Goal: Task Accomplishment & Management: Use online tool/utility

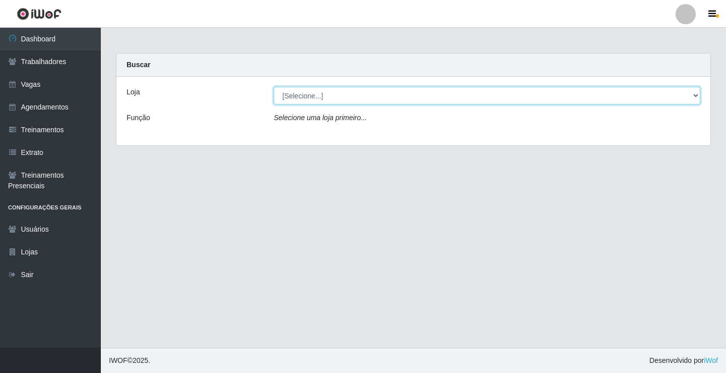
click at [281, 97] on select "[Selecione...] Edilicya Supermercado" at bounding box center [487, 96] width 426 height 18
select select "460"
click at [274, 87] on select "[Selecione...] Edilicya Supermercado" at bounding box center [487, 96] width 426 height 18
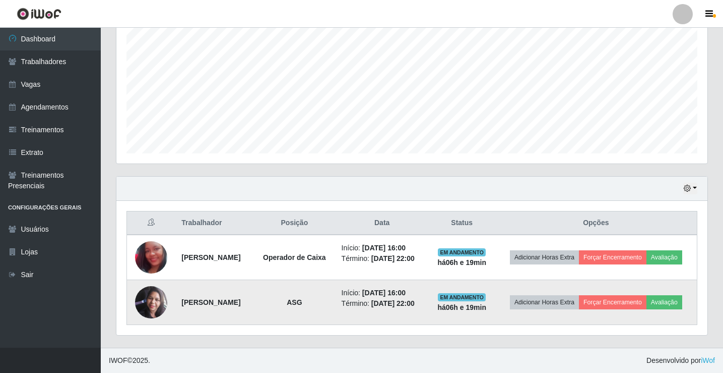
scroll to position [222, 0]
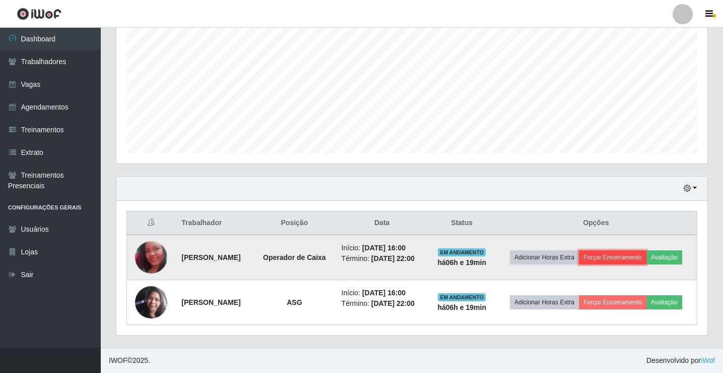
click at [625, 250] on button "Forçar Encerramento" at bounding box center [613, 257] width 68 height 14
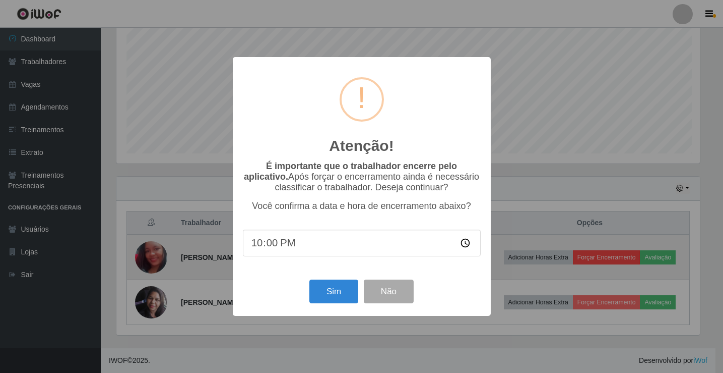
scroll to position [209, 586]
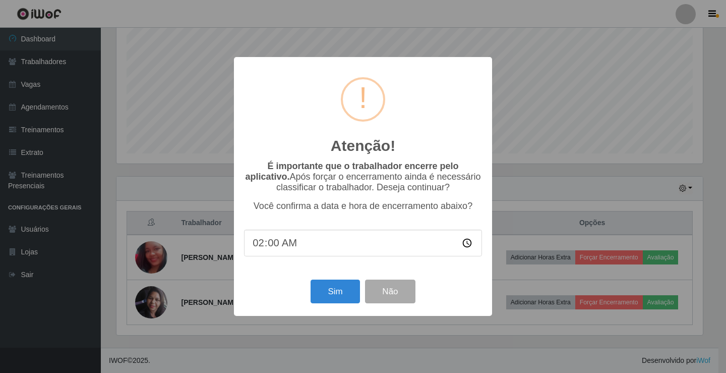
type input "22:00"
click at [355, 294] on button "Sim" at bounding box center [335, 291] width 49 height 24
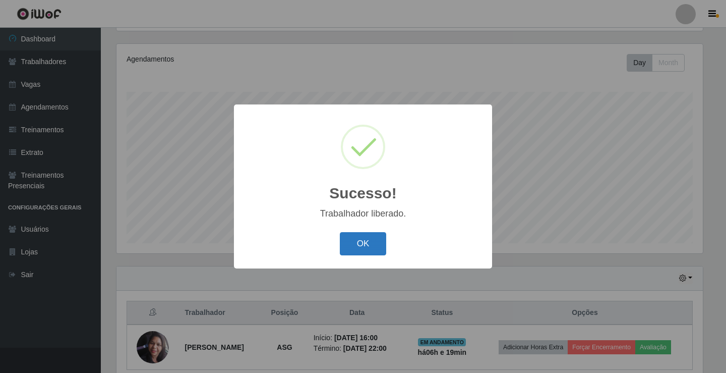
click at [377, 240] on button "OK" at bounding box center [363, 244] width 47 height 24
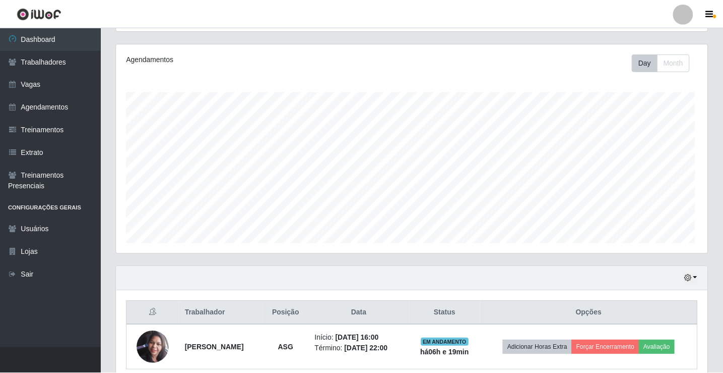
scroll to position [209, 591]
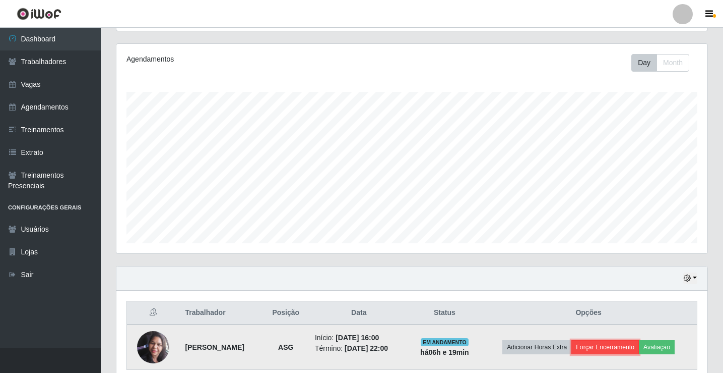
click at [639, 348] on button "Forçar Encerramento" at bounding box center [606, 347] width 68 height 14
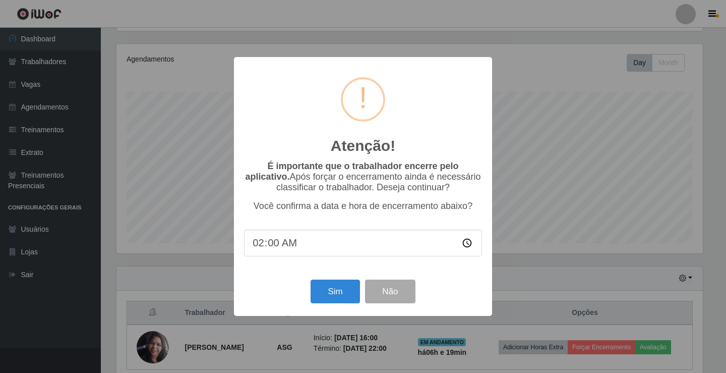
type input "22:00"
click at [323, 301] on button "Sim" at bounding box center [335, 291] width 49 height 24
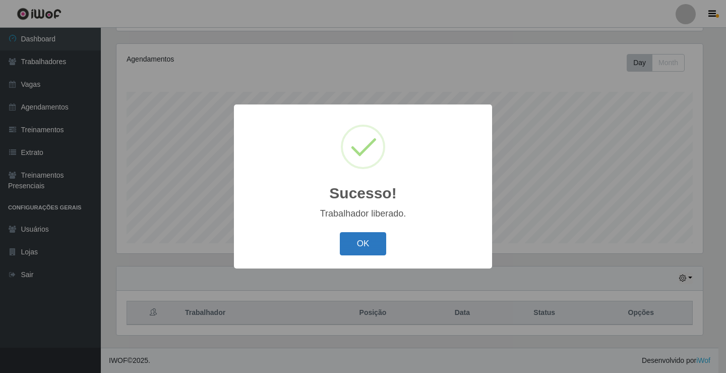
click at [351, 244] on button "OK" at bounding box center [363, 244] width 47 height 24
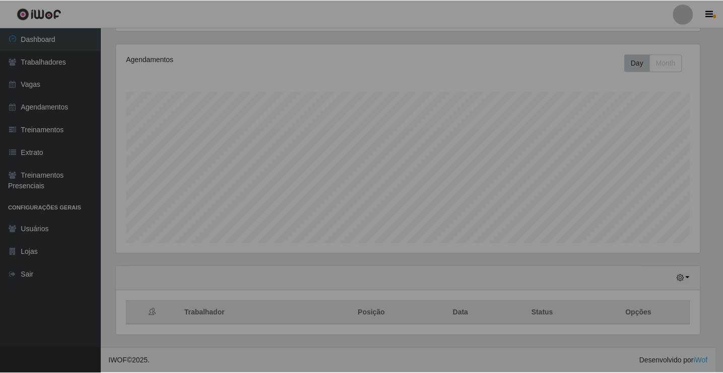
scroll to position [209, 591]
